Goal: Information Seeking & Learning: Find specific fact

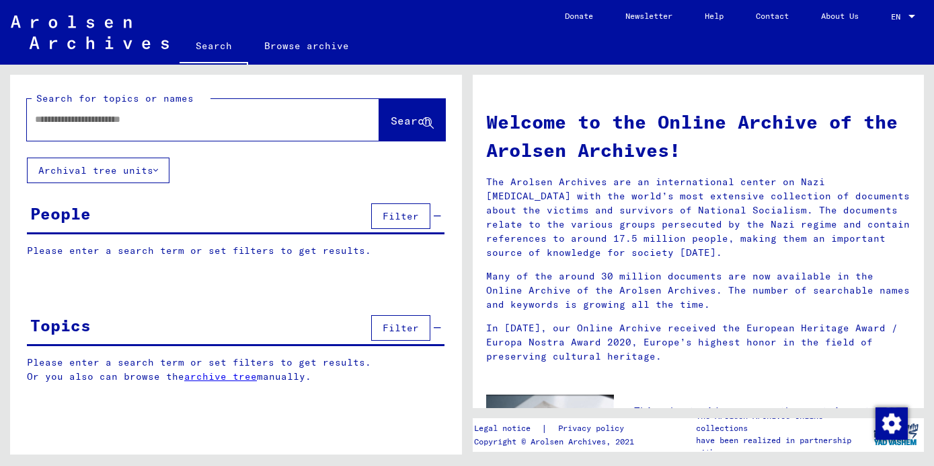
click at [170, 111] on div at bounding box center [183, 119] width 312 height 30
click at [155, 128] on div at bounding box center [183, 119] width 312 height 30
click at [154, 124] on input "text" at bounding box center [187, 119] width 304 height 14
type input "**********"
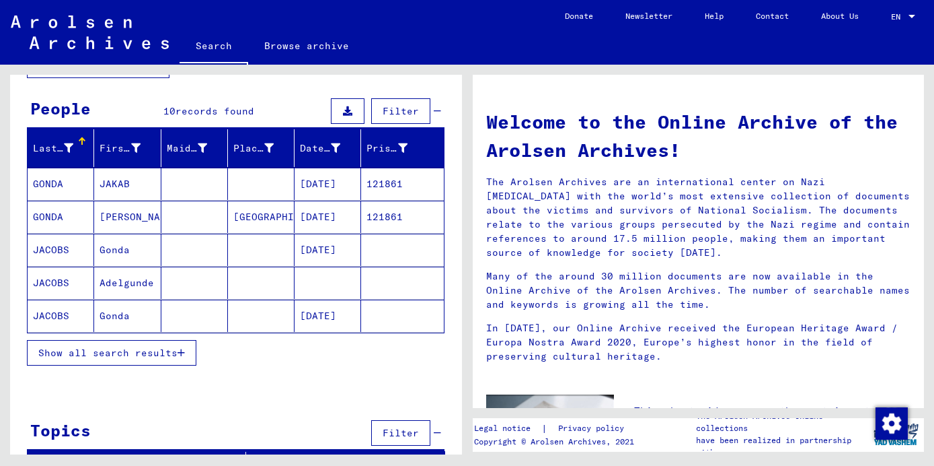
scroll to position [113, 0]
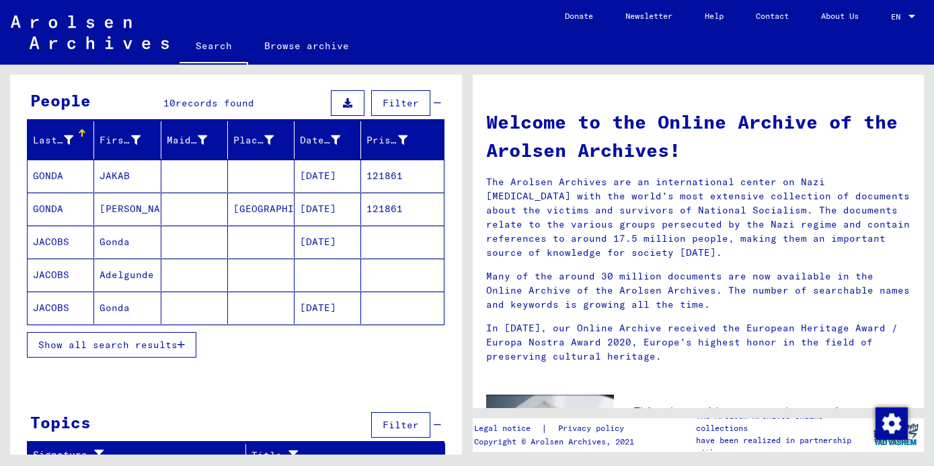
click at [174, 248] on mat-cell at bounding box center [194, 241] width 67 height 32
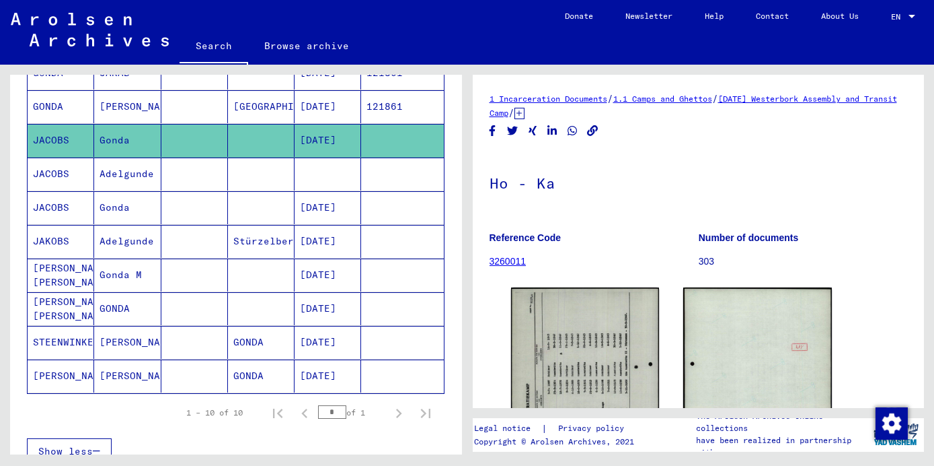
scroll to position [224, 0]
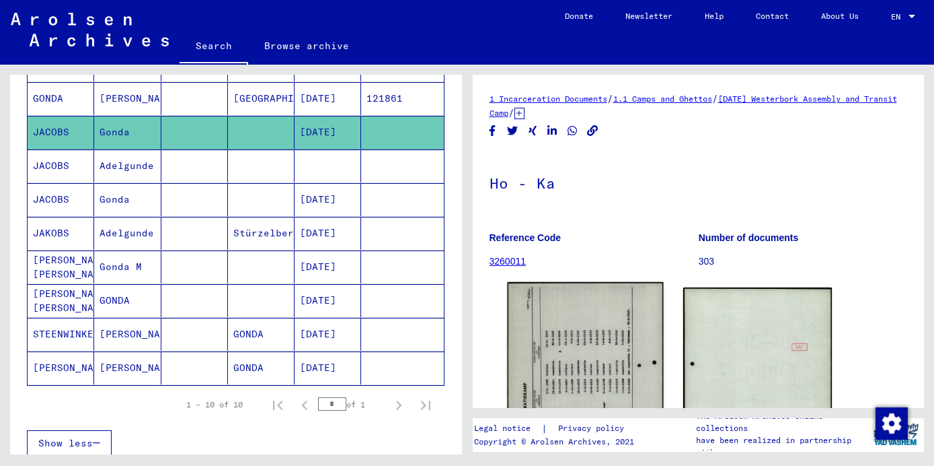
click at [535, 337] on img at bounding box center [585, 391] width 156 height 219
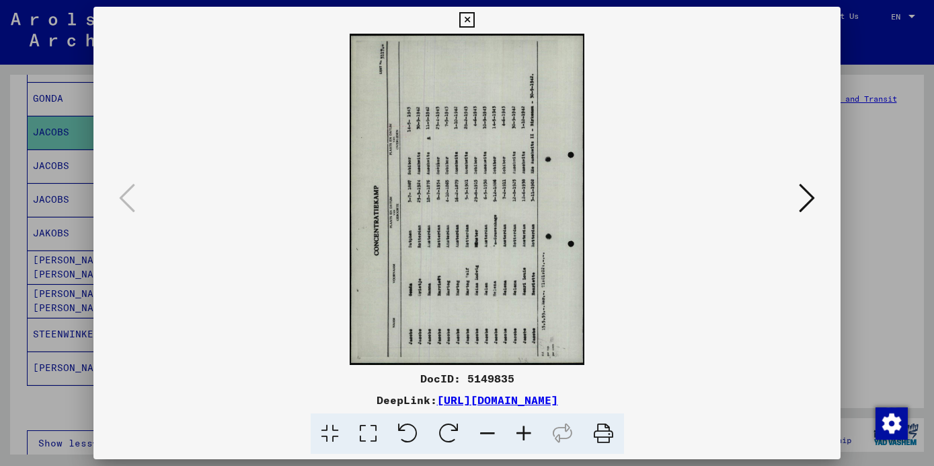
click at [461, 427] on icon at bounding box center [449, 433] width 41 height 41
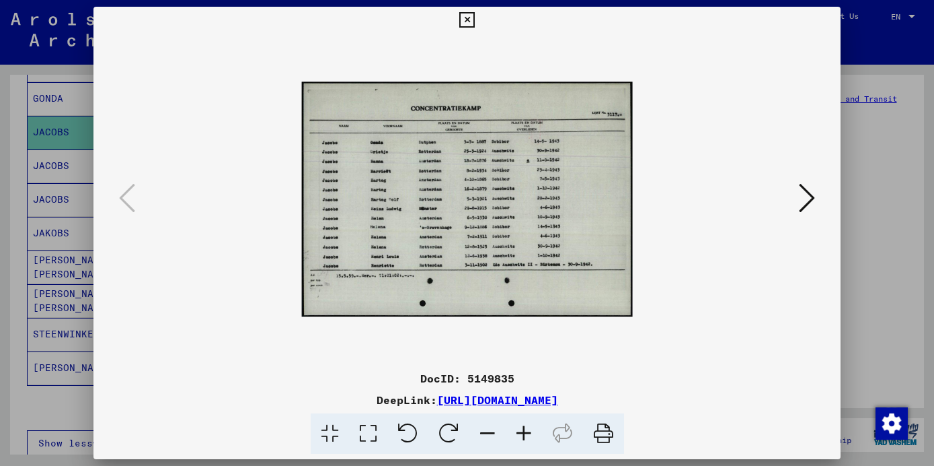
click at [461, 427] on icon at bounding box center [449, 433] width 41 height 41
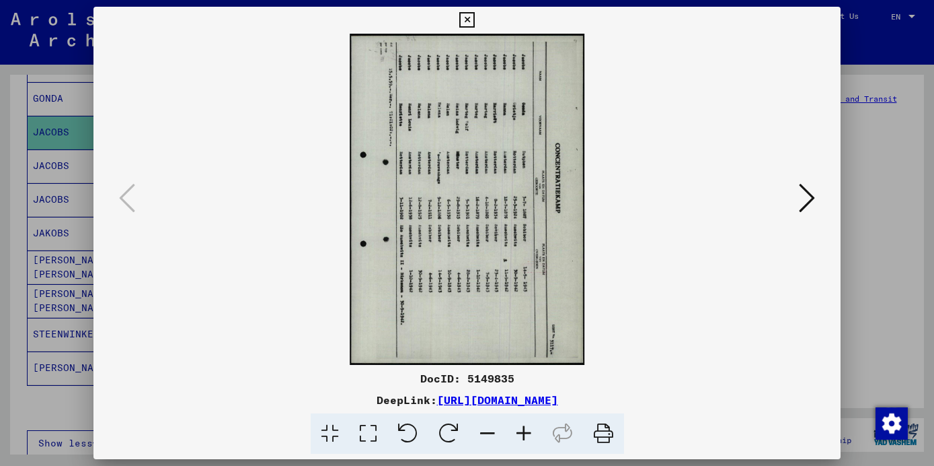
click at [461, 427] on icon at bounding box center [449, 433] width 41 height 41
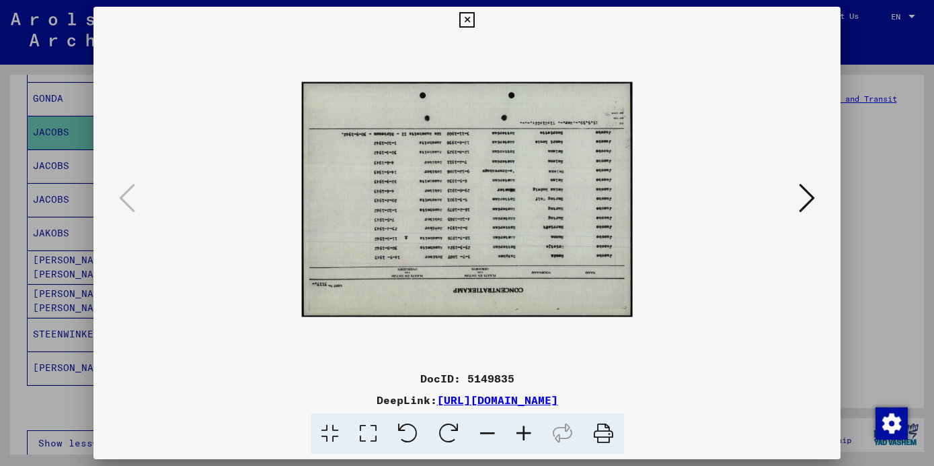
click at [441, 429] on icon at bounding box center [449, 433] width 41 height 41
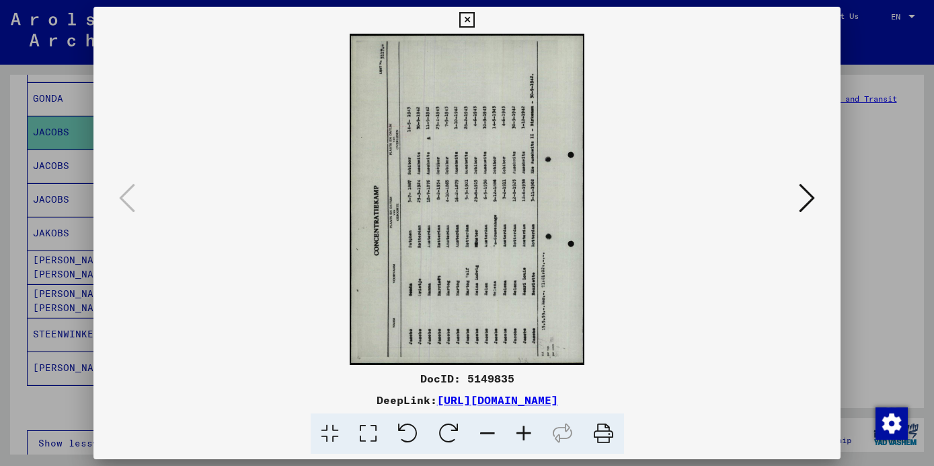
click at [441, 429] on icon at bounding box center [449, 433] width 41 height 41
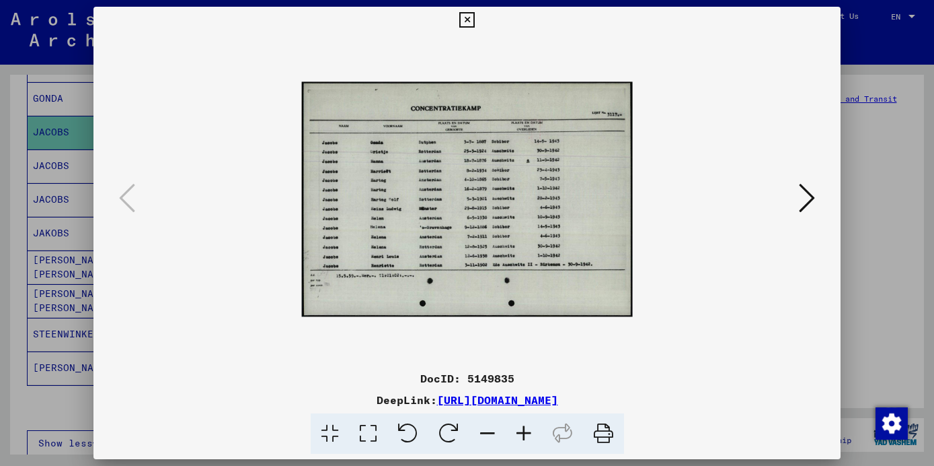
click at [518, 431] on icon at bounding box center [524, 433] width 36 height 41
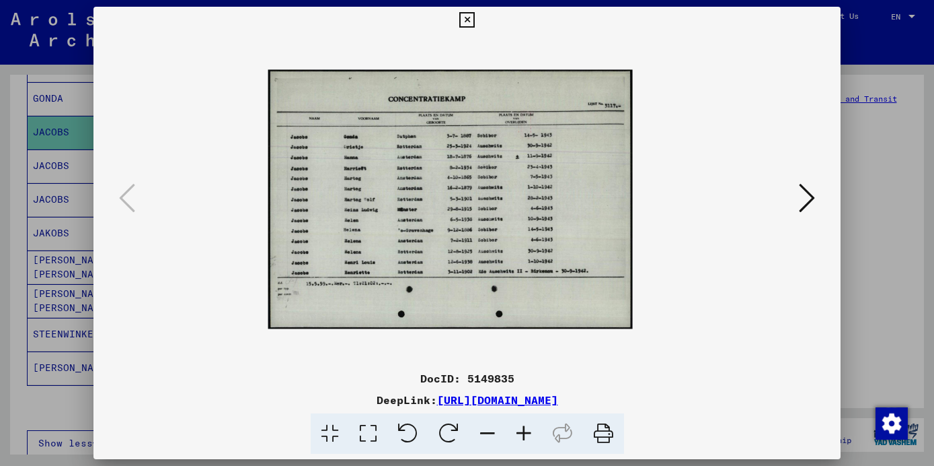
click at [518, 431] on icon at bounding box center [524, 433] width 36 height 41
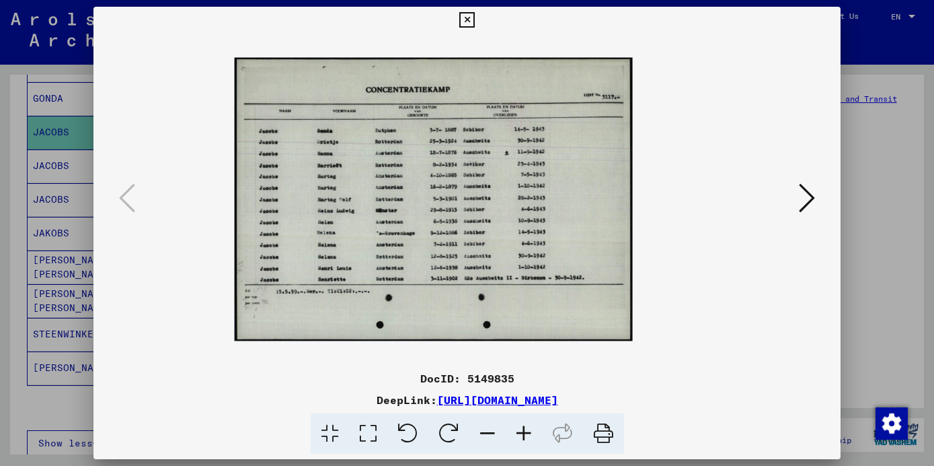
click at [518, 431] on icon at bounding box center [524, 433] width 36 height 41
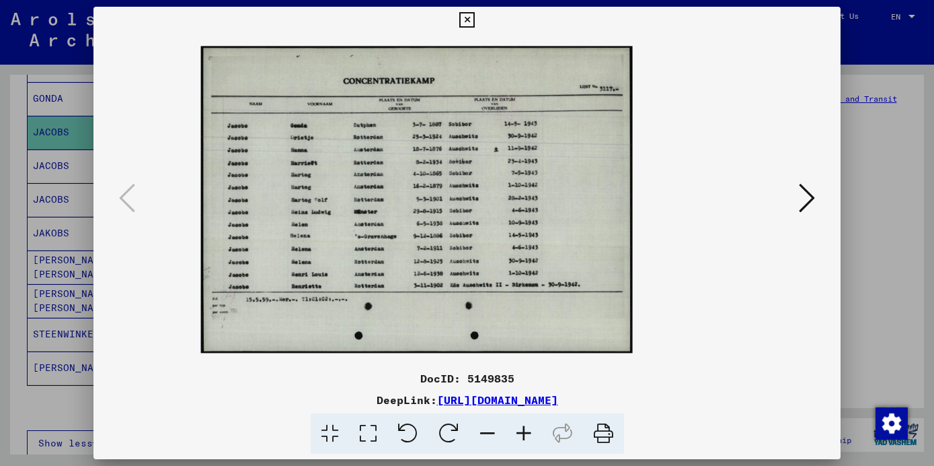
click at [518, 431] on icon at bounding box center [524, 433] width 36 height 41
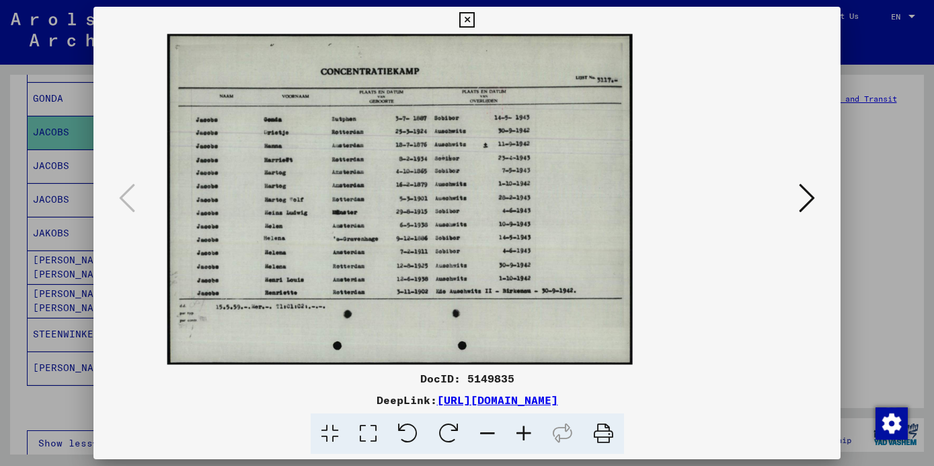
click at [518, 431] on icon at bounding box center [524, 433] width 36 height 41
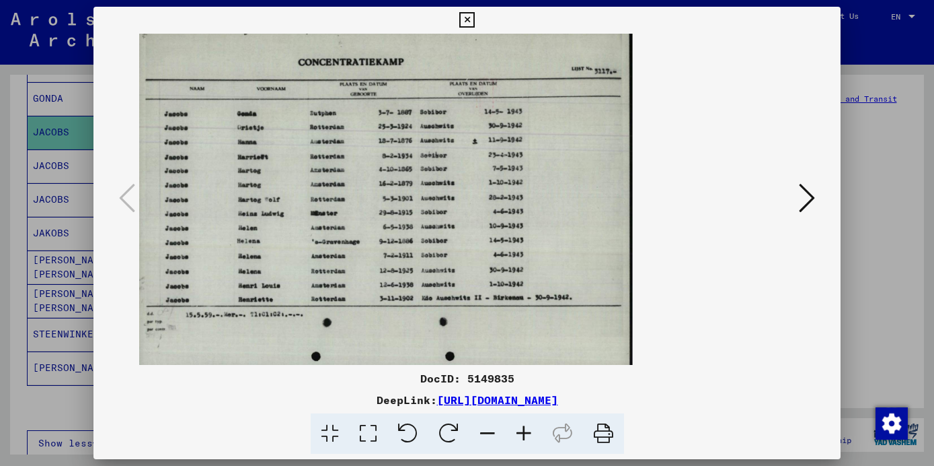
click at [518, 431] on icon at bounding box center [524, 433] width 36 height 41
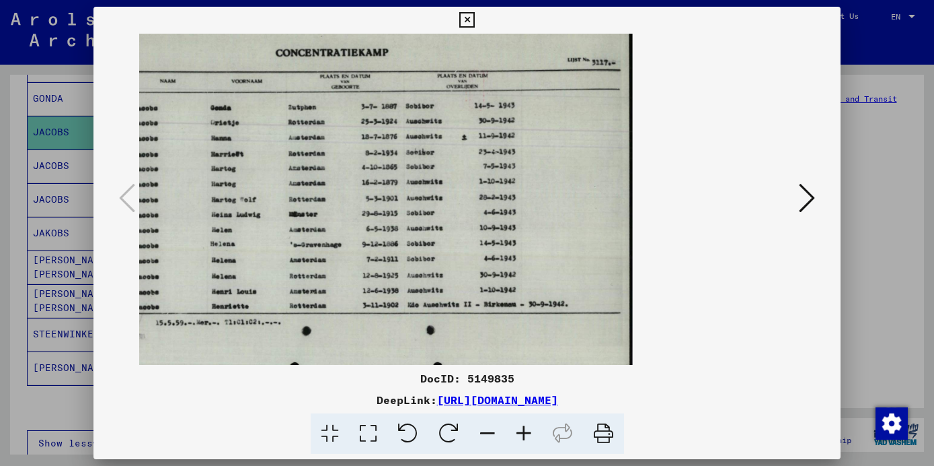
scroll to position [1, 0]
drag, startPoint x: 383, startPoint y: 256, endPoint x: 507, endPoint y: 270, distance: 124.0
click at [519, 436] on icon at bounding box center [524, 433] width 36 height 41
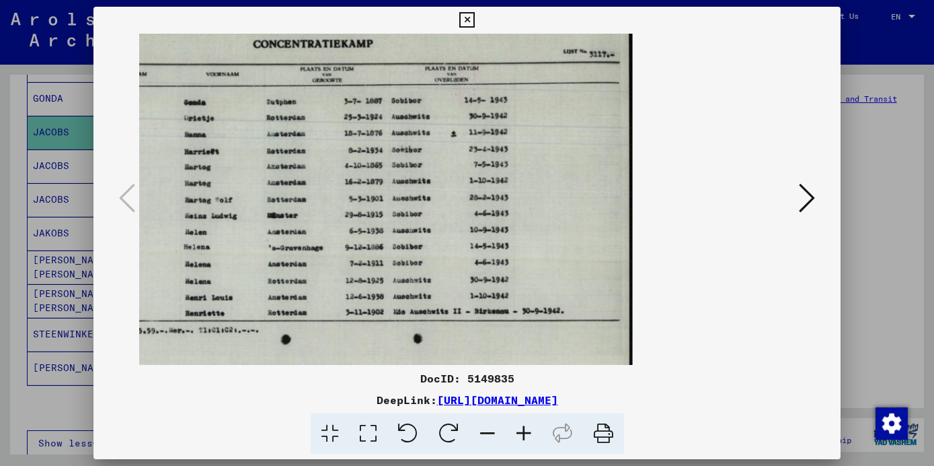
drag, startPoint x: 437, startPoint y: 299, endPoint x: 489, endPoint y: 299, distance: 51.8
click at [803, 192] on icon at bounding box center [807, 198] width 16 height 32
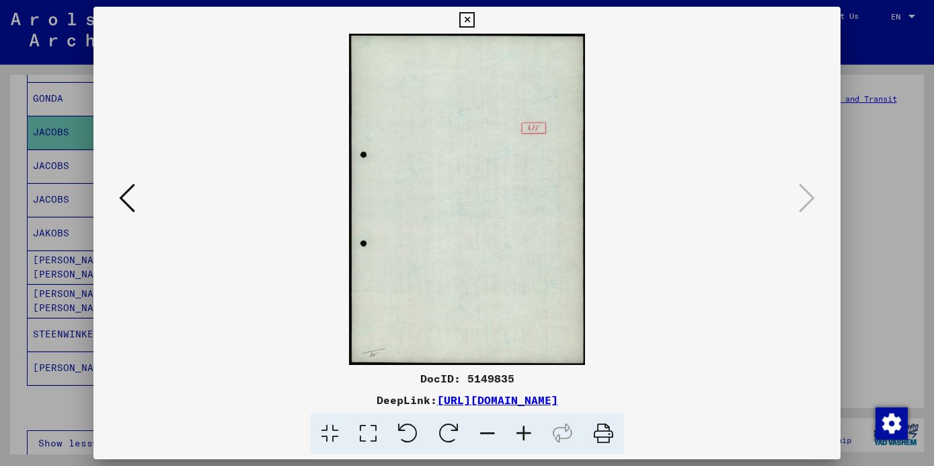
click at [475, 19] on icon at bounding box center [466, 20] width 15 height 16
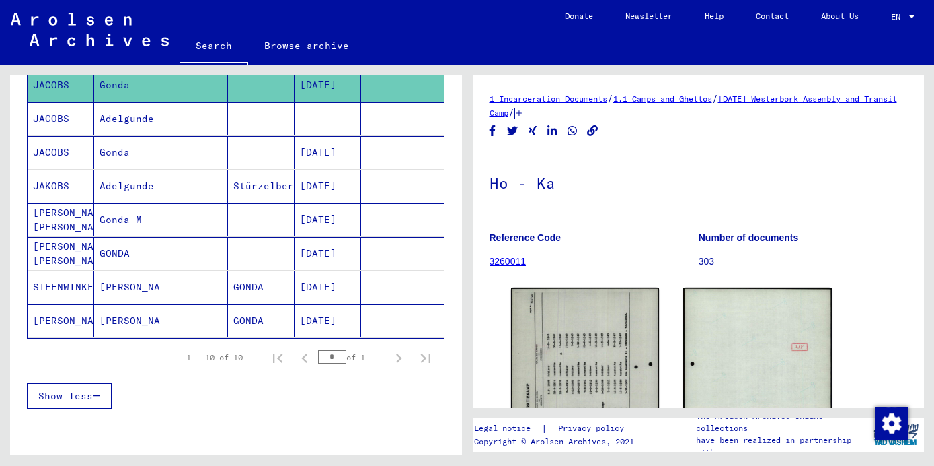
scroll to position [273, 0]
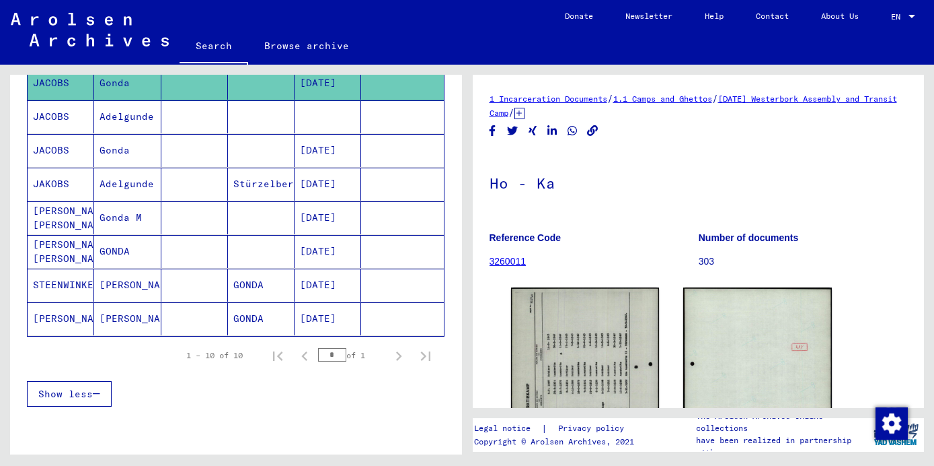
click at [235, 156] on mat-cell at bounding box center [261, 150] width 67 height 33
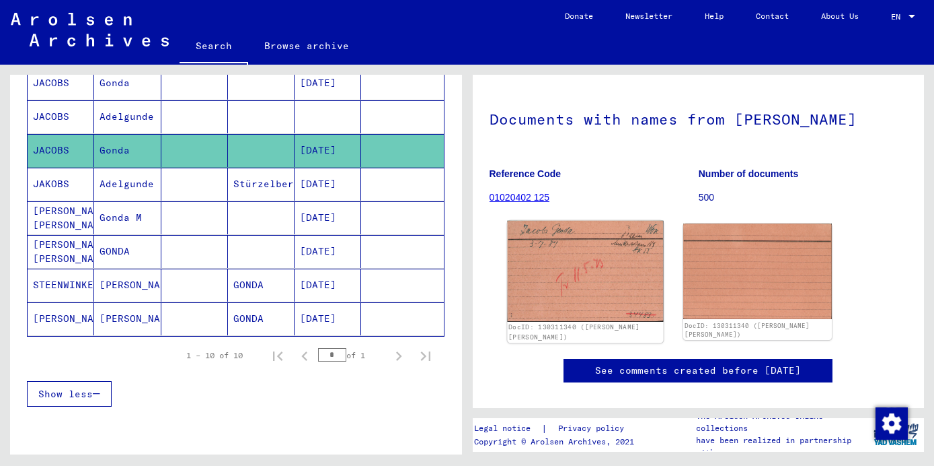
scroll to position [61, 0]
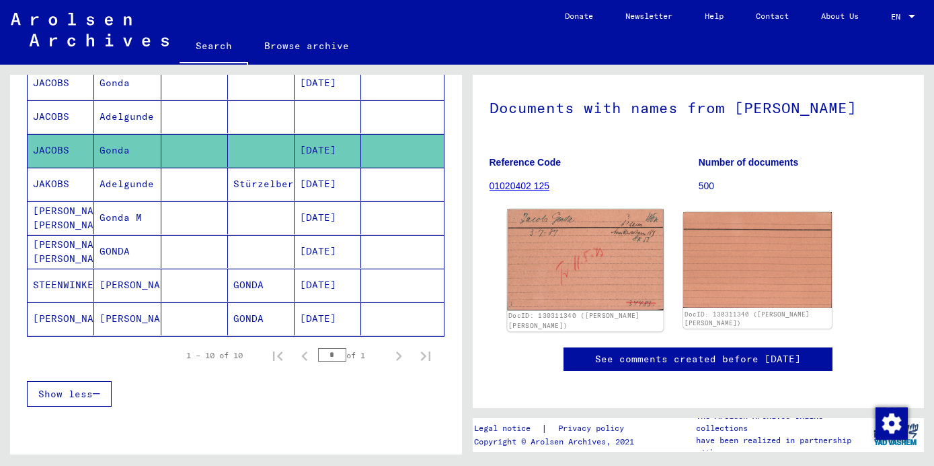
click at [572, 271] on img at bounding box center [585, 259] width 156 height 101
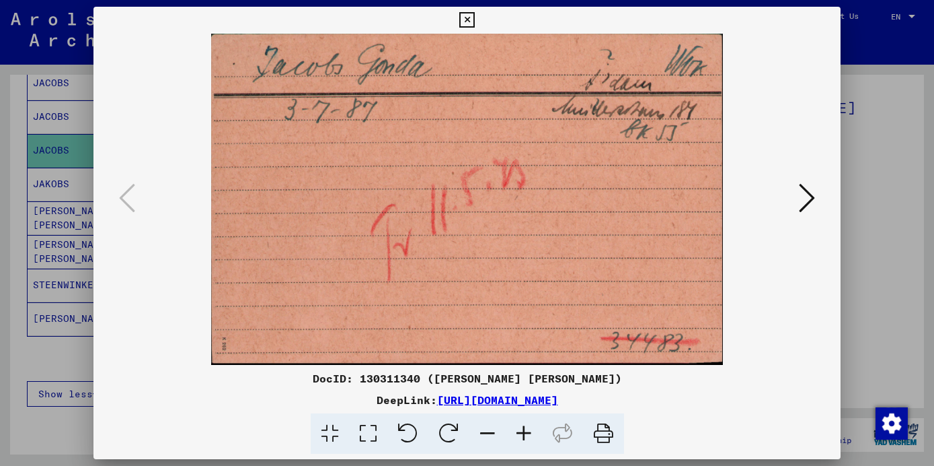
click at [813, 196] on icon at bounding box center [807, 198] width 16 height 32
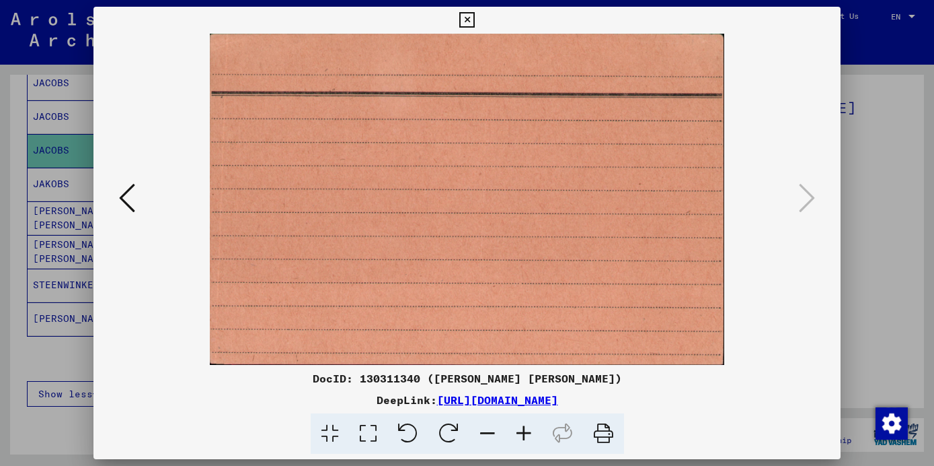
click at [475, 24] on icon at bounding box center [466, 20] width 15 height 16
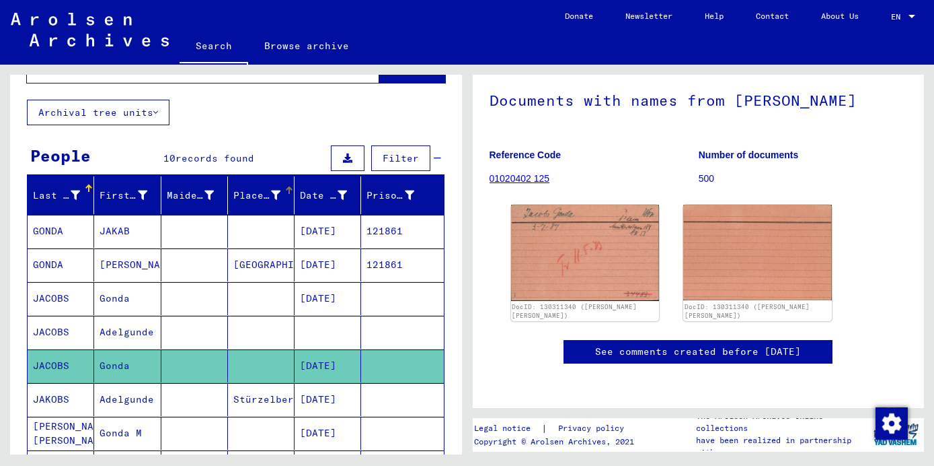
scroll to position [24, 0]
